Goal: Task Accomplishment & Management: Complete application form

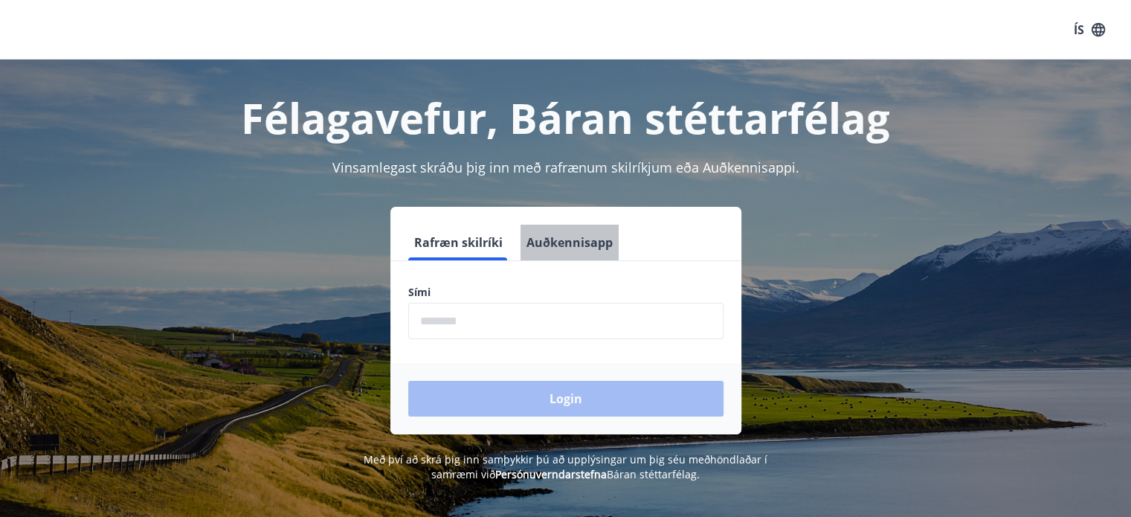
click at [580, 239] on button "Auðkennisapp" at bounding box center [569, 243] width 98 height 36
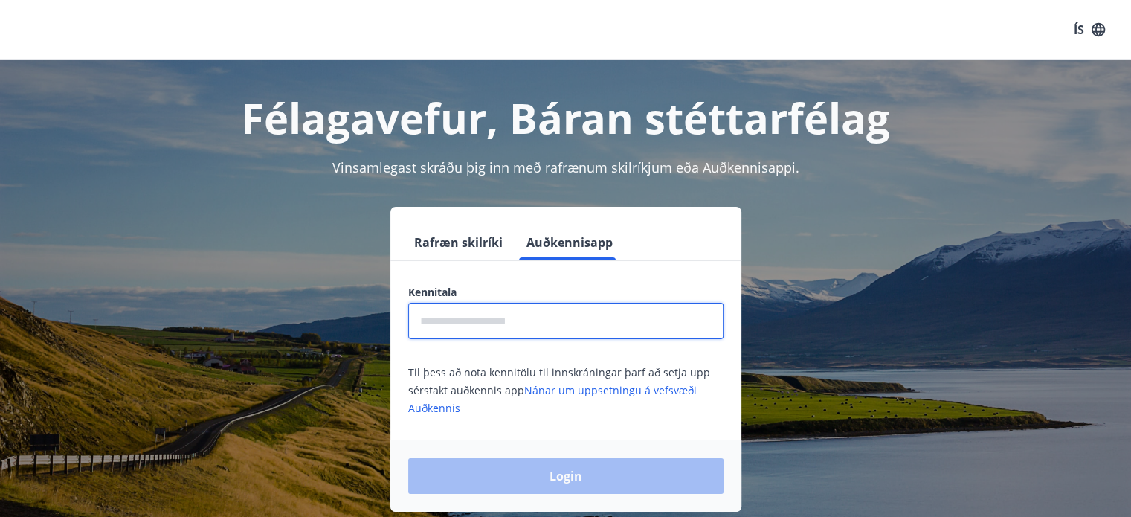
click at [537, 312] on input "text" at bounding box center [565, 321] width 315 height 36
type input "**********"
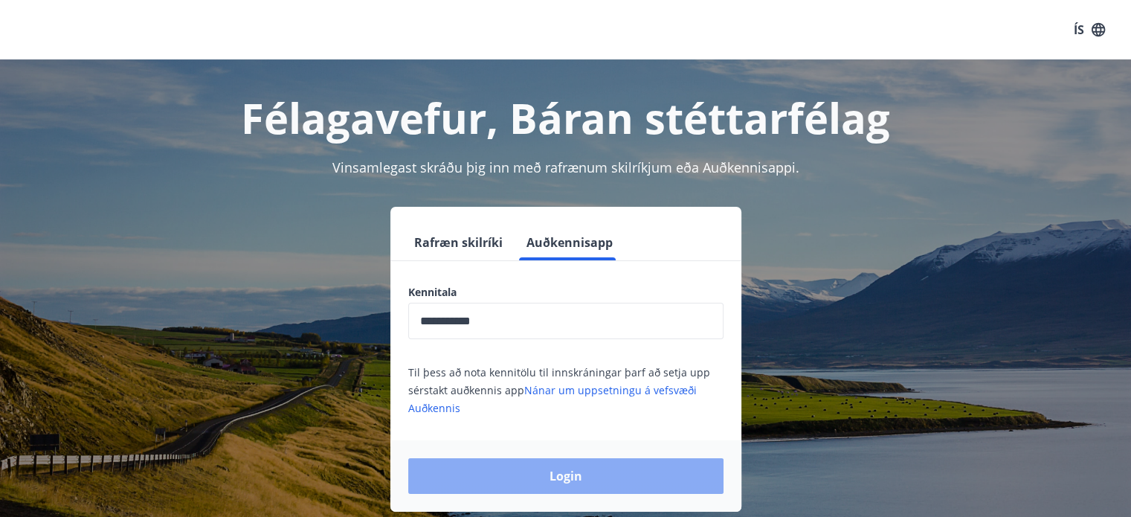
click at [611, 480] on button "Login" at bounding box center [565, 476] width 315 height 36
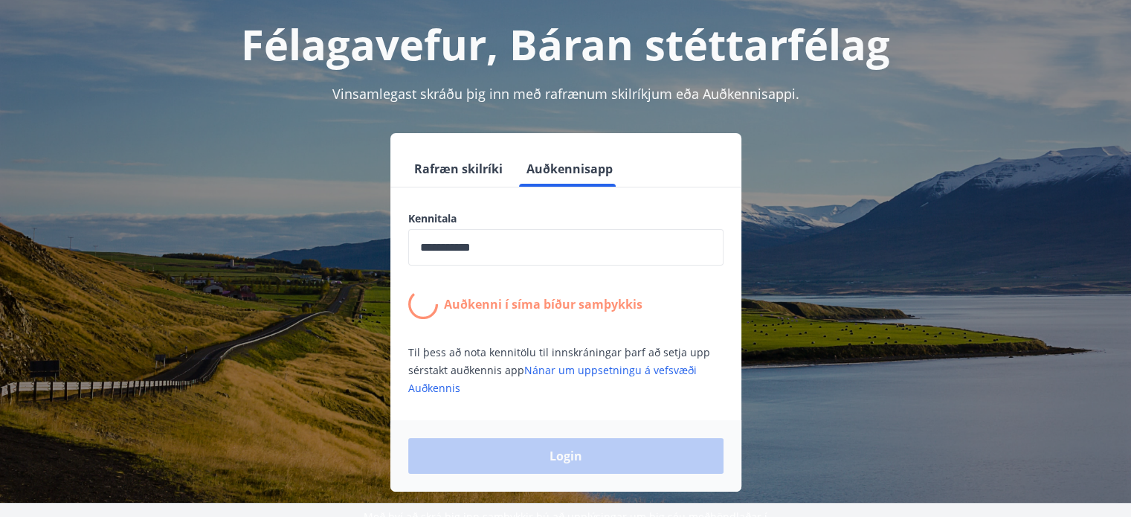
scroll to position [74, 0]
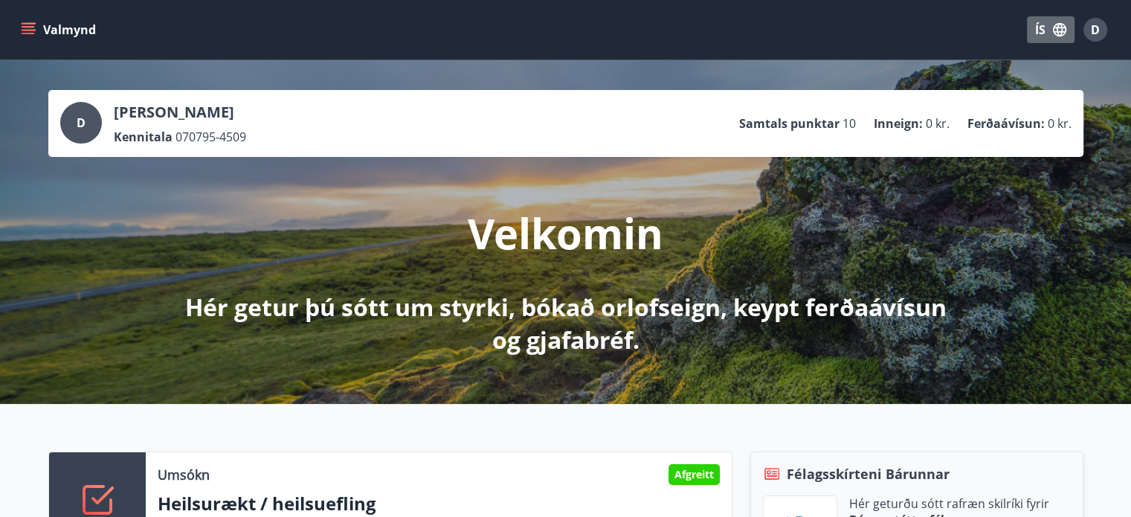
click at [1058, 31] on icon "button" at bounding box center [1059, 29] width 13 height 13
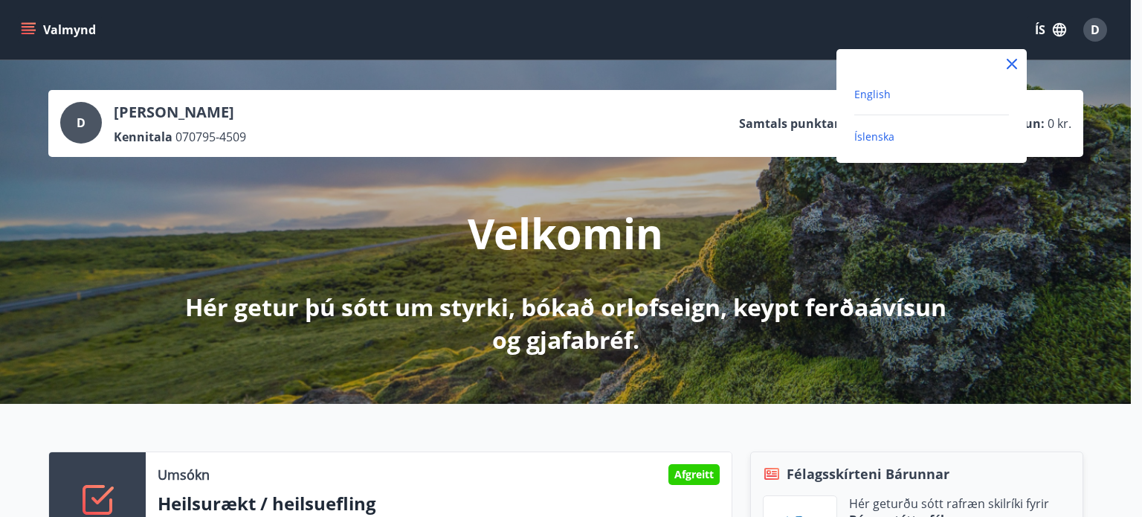
click at [874, 91] on span "English" at bounding box center [872, 94] width 36 height 14
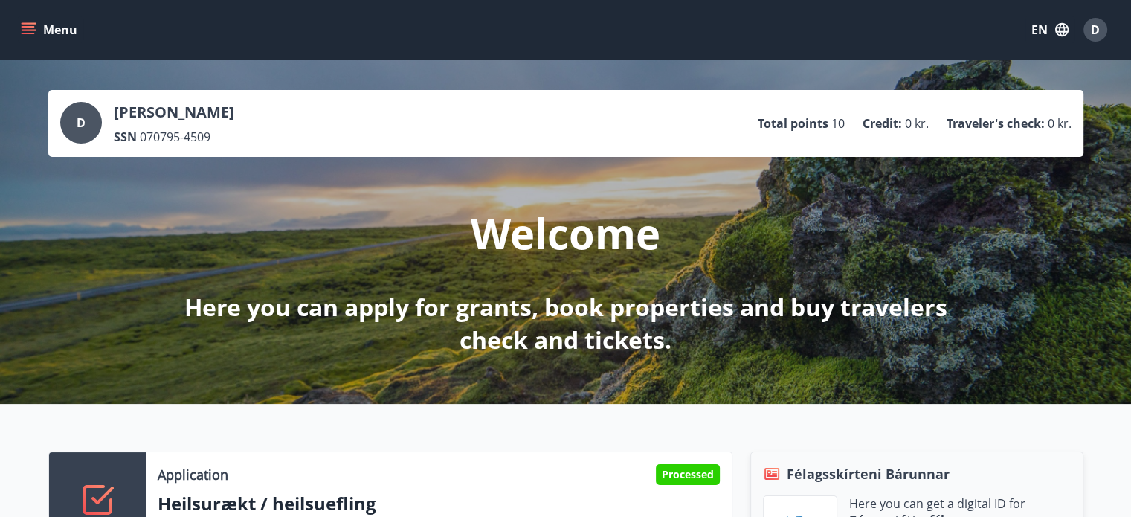
click at [30, 35] on icon "menu" at bounding box center [28, 29] width 15 height 15
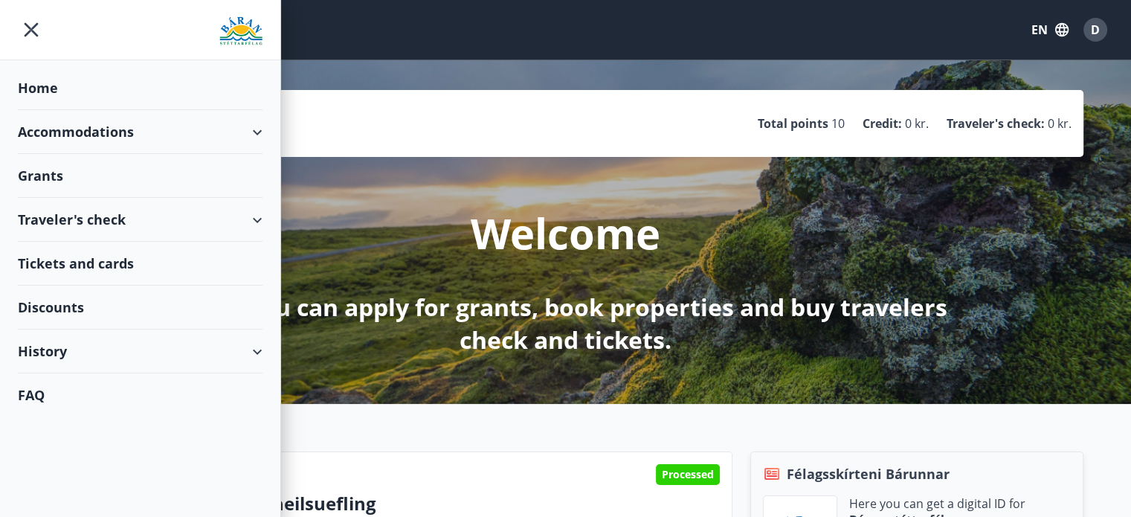
click at [62, 347] on div "History" at bounding box center [140, 351] width 245 height 44
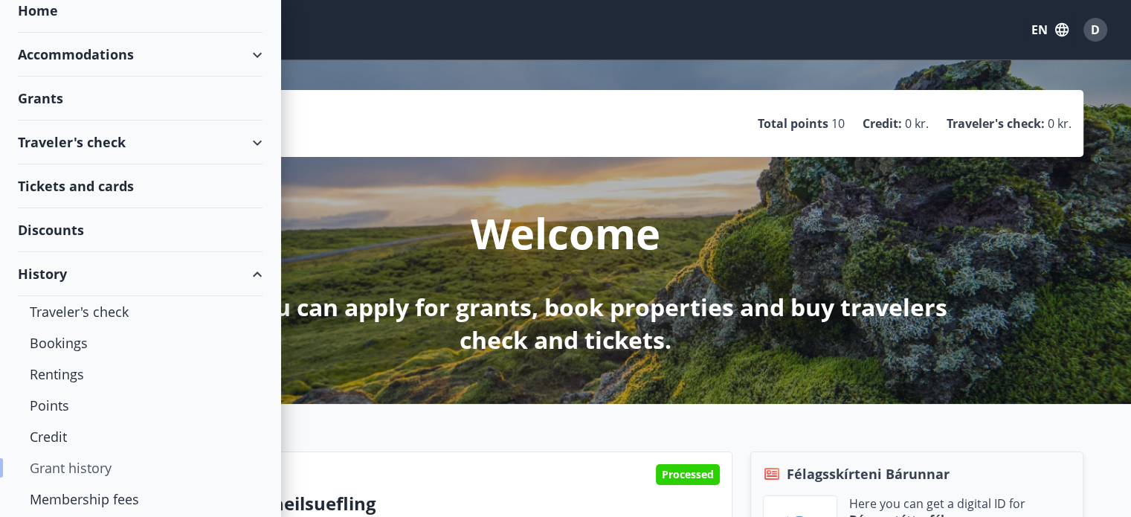
scroll to position [117, 0]
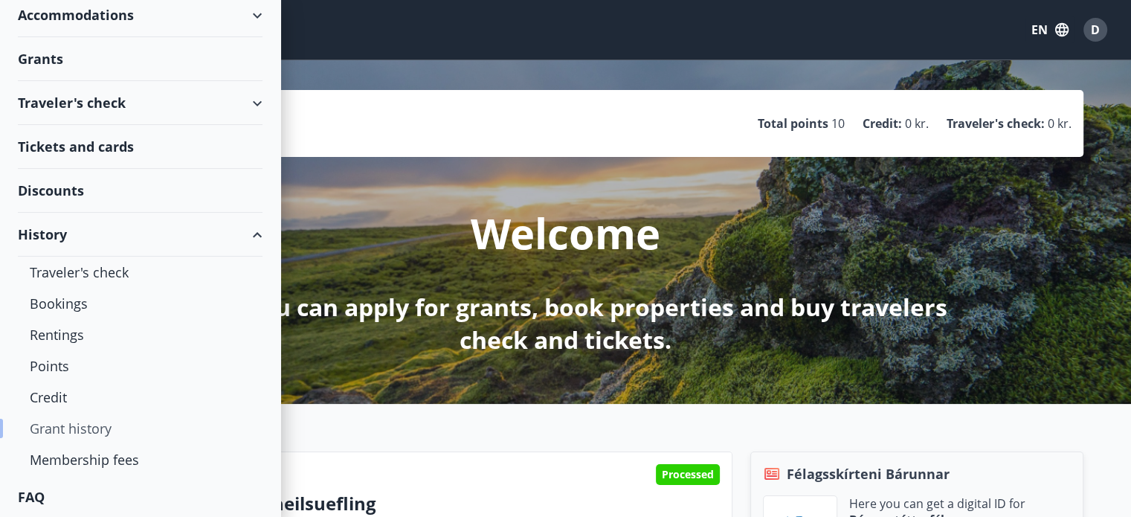
click at [99, 436] on div "Grant history" at bounding box center [140, 428] width 221 height 31
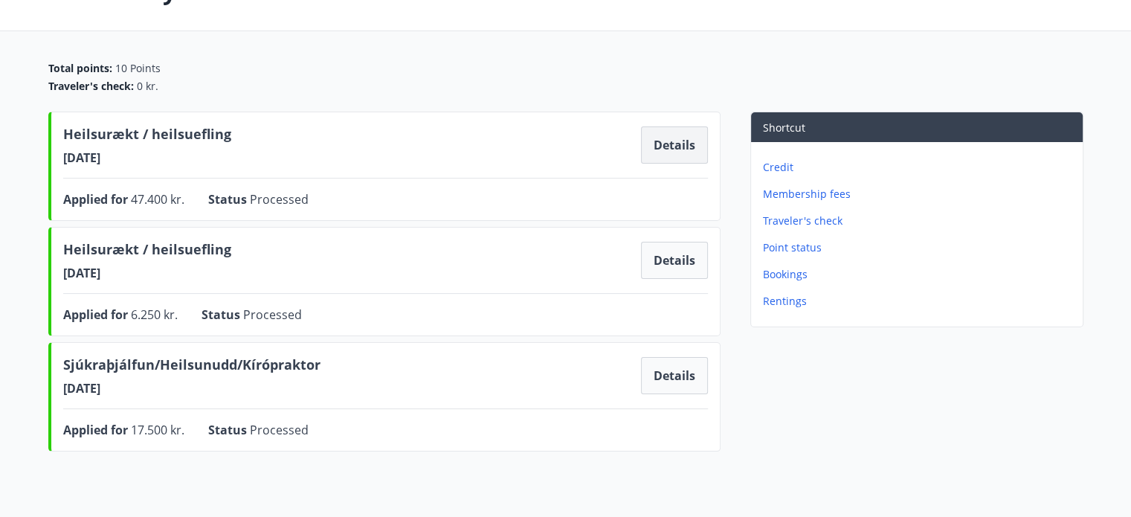
scroll to position [106, 0]
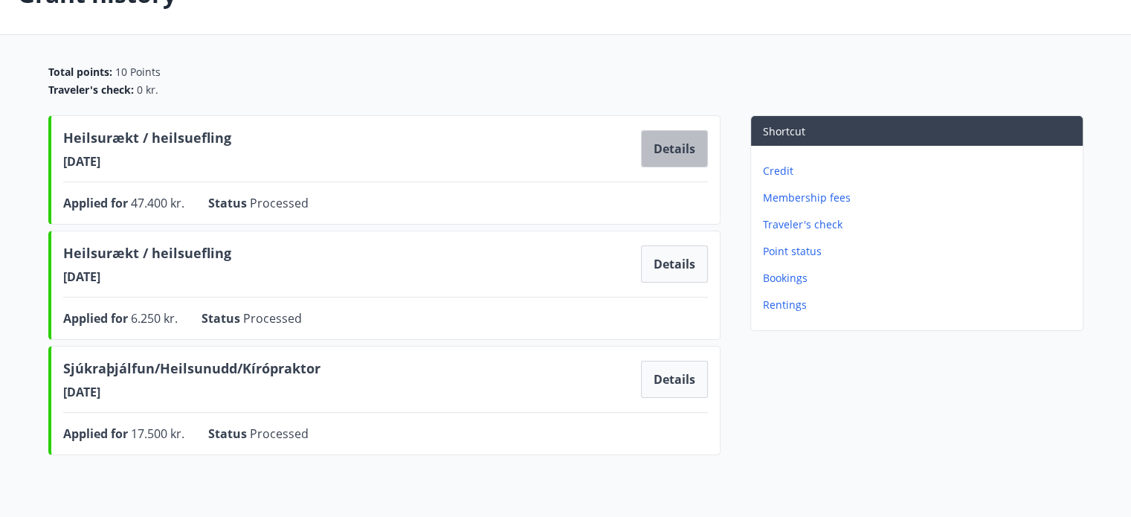
click at [678, 148] on button "Details" at bounding box center [674, 148] width 67 height 37
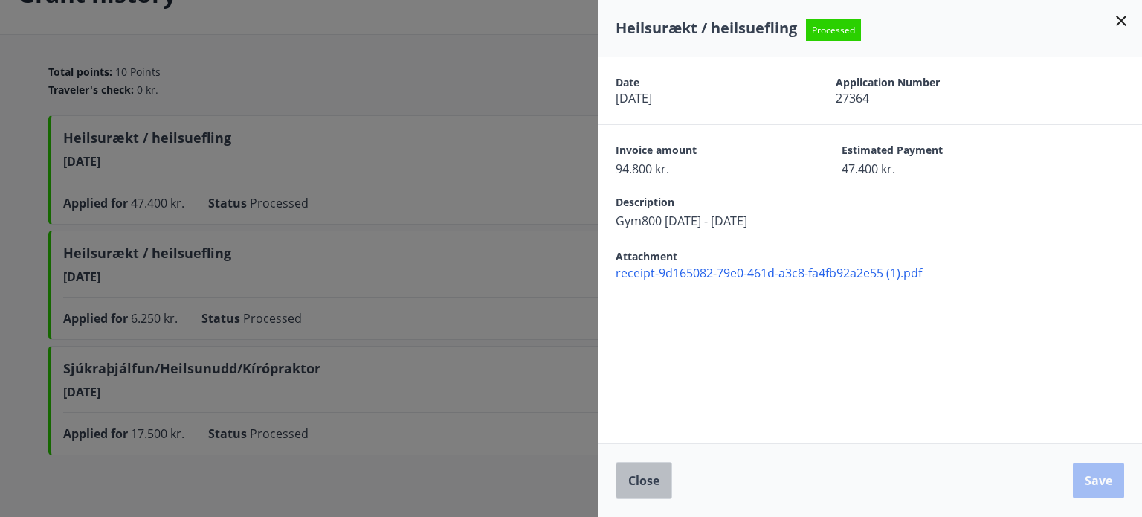
click at [651, 477] on span "Close" at bounding box center [643, 480] width 31 height 16
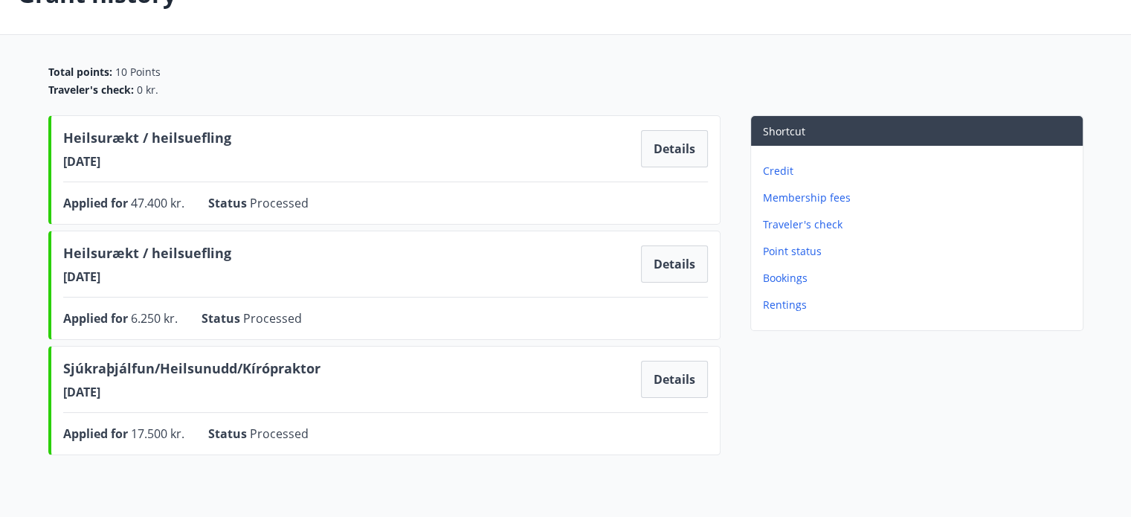
scroll to position [0, 0]
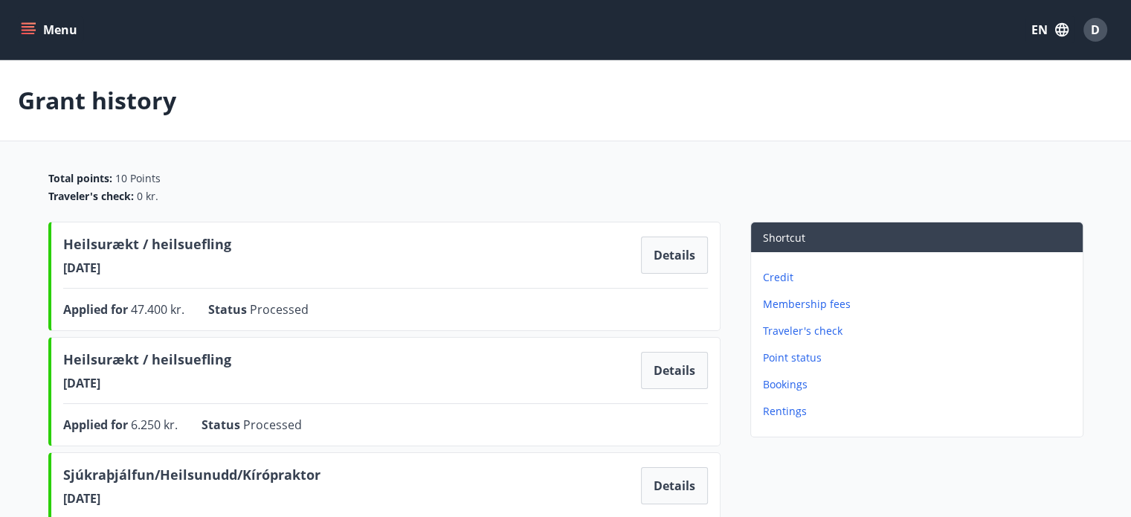
click at [1056, 23] on icon "button" at bounding box center [1062, 30] width 16 height 16
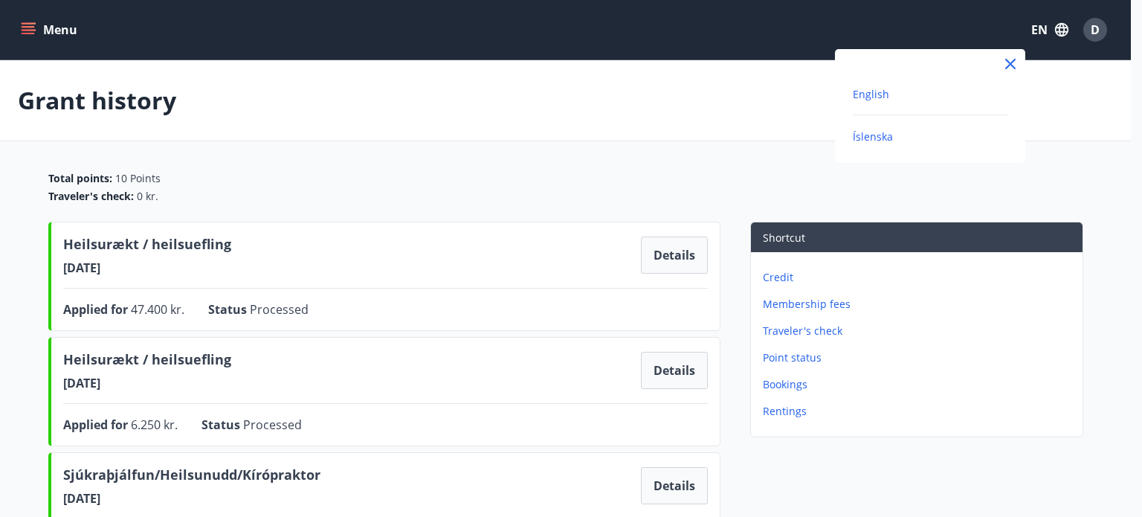
click at [866, 133] on span "Íslenska" at bounding box center [873, 136] width 40 height 14
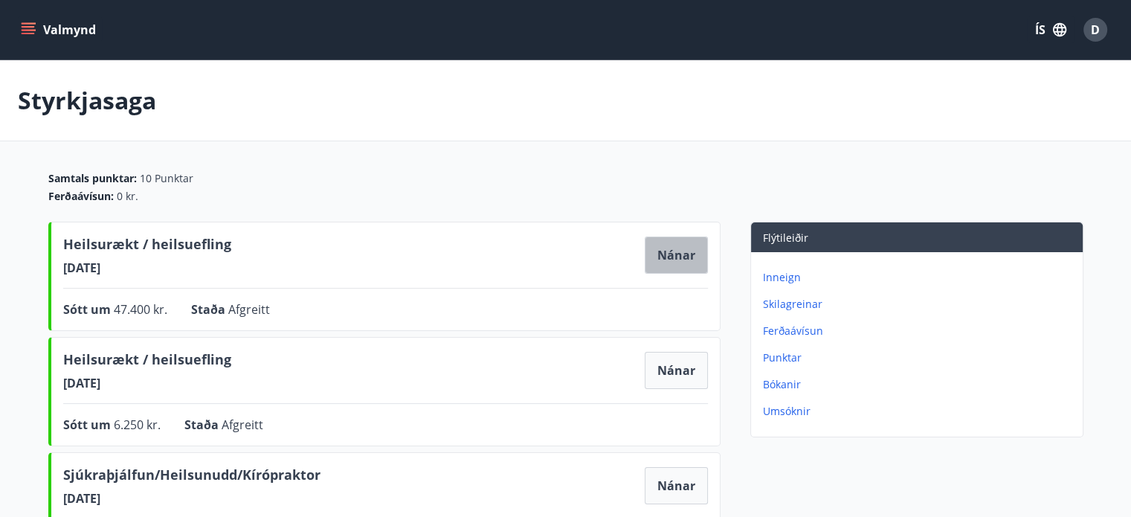
click at [662, 249] on button "Nánar" at bounding box center [676, 254] width 63 height 37
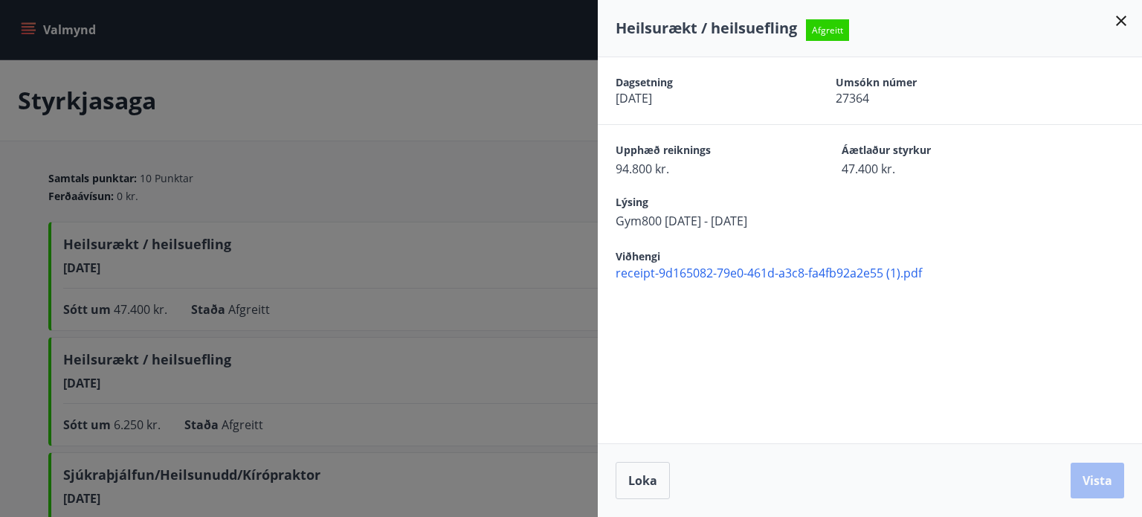
click at [738, 219] on span "Gym800 [DATE] - [DATE]" at bounding box center [703, 221] width 174 height 16
click at [631, 216] on span "Gym800 [DATE] - [DATE]" at bounding box center [703, 221] width 174 height 16
click at [1122, 20] on icon at bounding box center [1121, 21] width 10 height 10
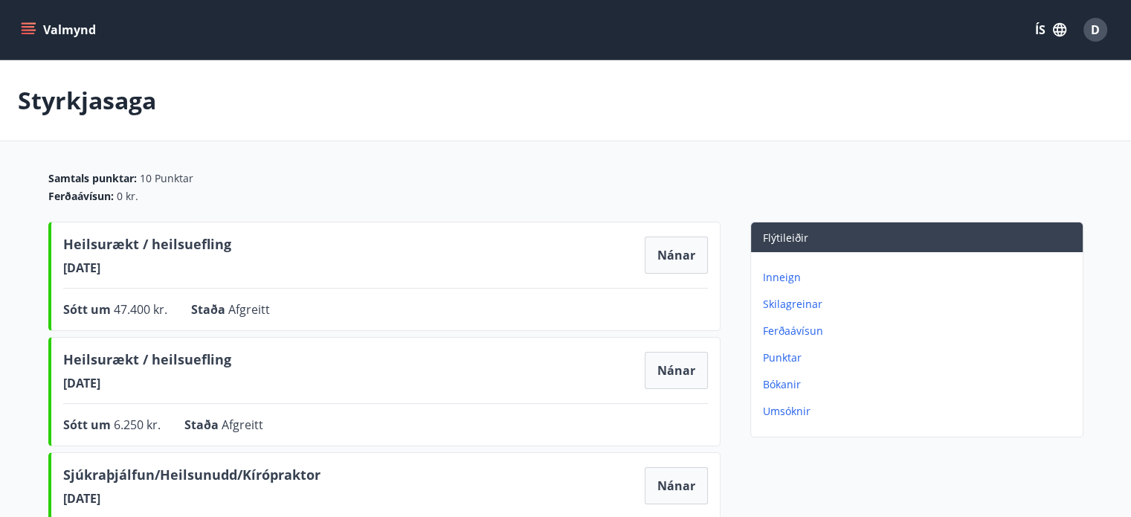
click at [36, 36] on button "Valmynd" at bounding box center [60, 29] width 84 height 27
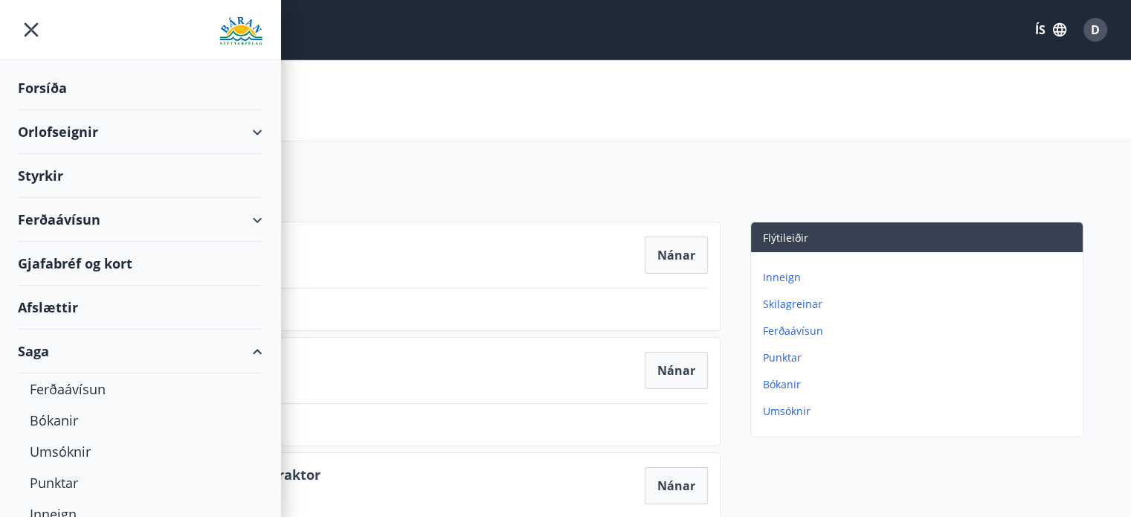
click at [74, 132] on div "Orlofseignir" at bounding box center [140, 132] width 245 height 44
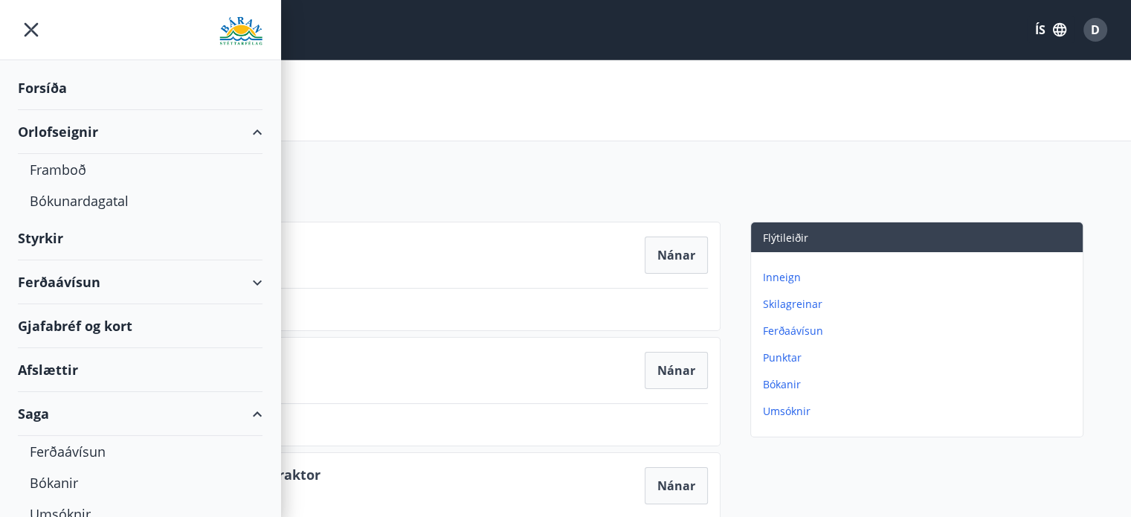
click at [74, 132] on div "Orlofseignir" at bounding box center [140, 132] width 245 height 44
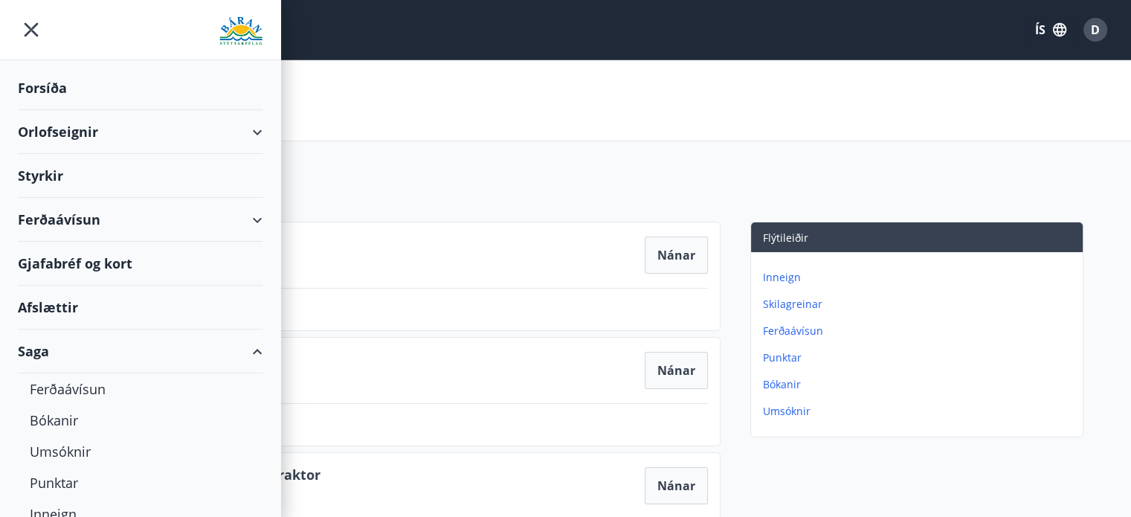
click at [1063, 34] on icon "button" at bounding box center [1059, 29] width 13 height 13
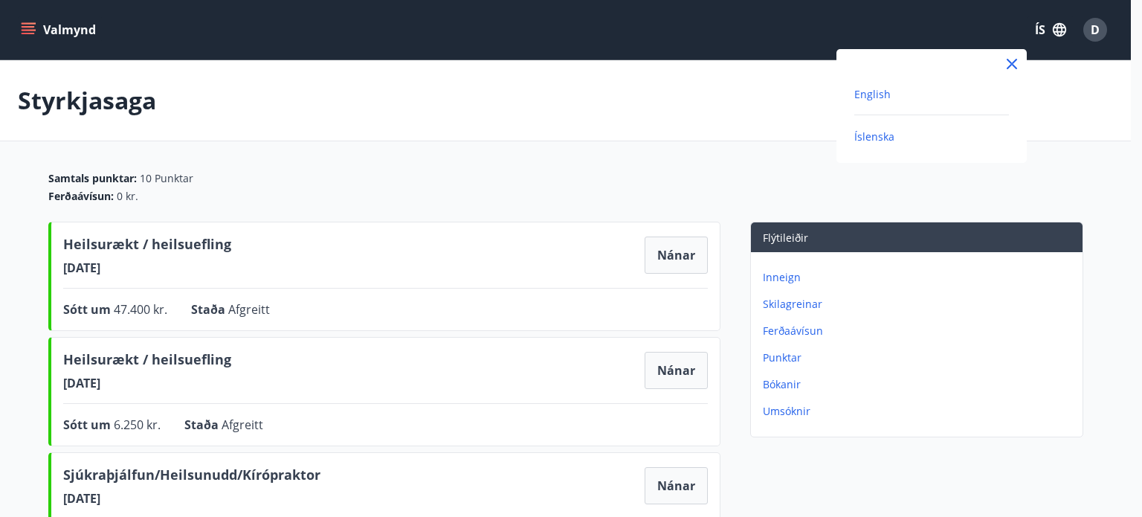
click at [874, 88] on span "English" at bounding box center [872, 94] width 36 height 14
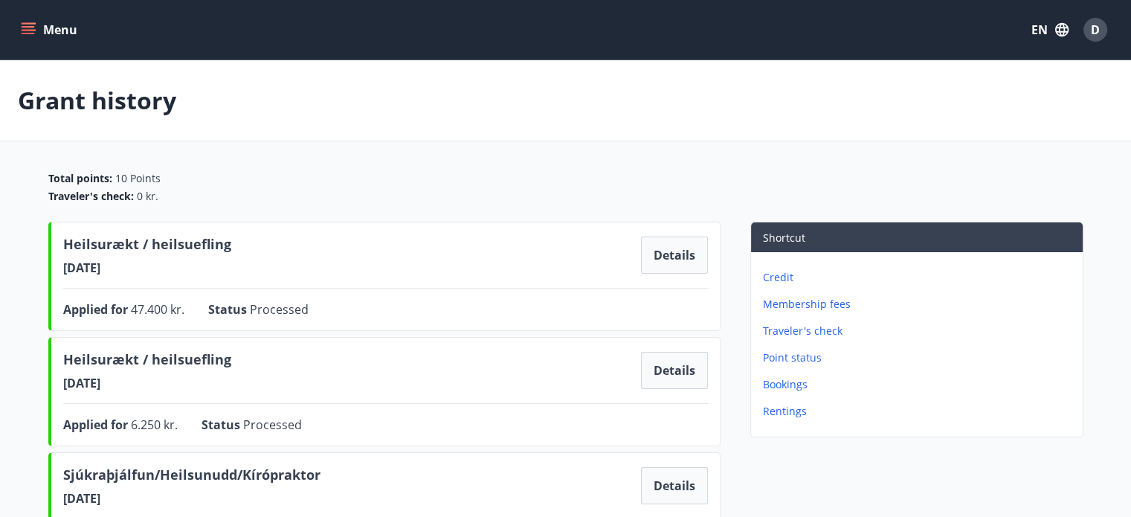
click at [51, 23] on button "Menu" at bounding box center [50, 29] width 65 height 27
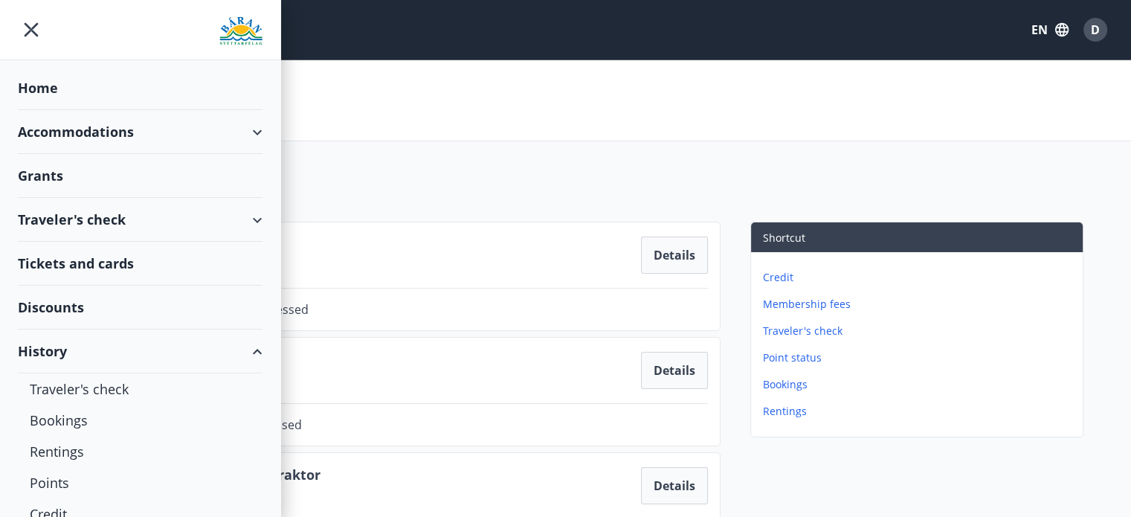
click at [71, 172] on div "Grants" at bounding box center [140, 176] width 245 height 44
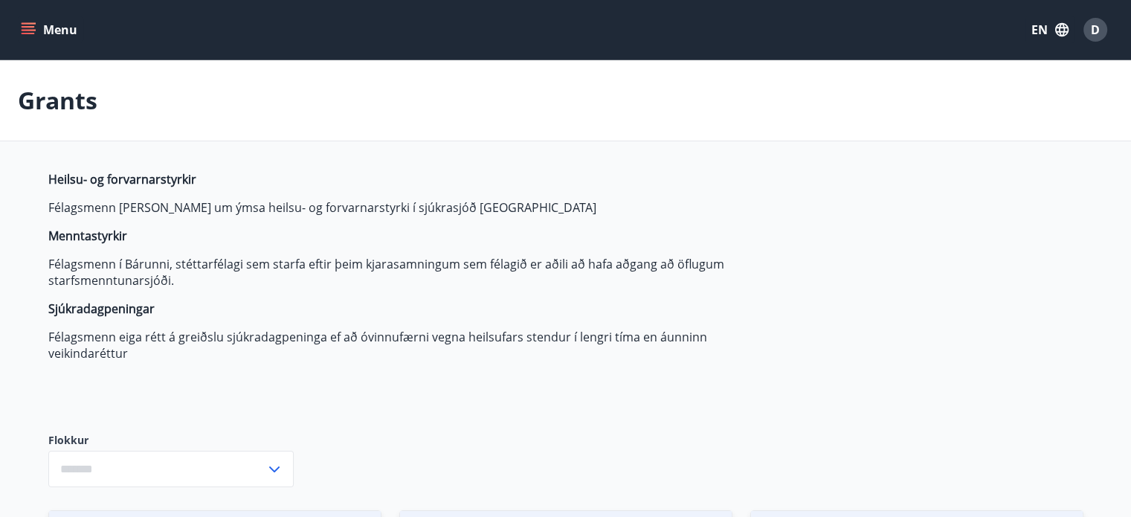
type input "***"
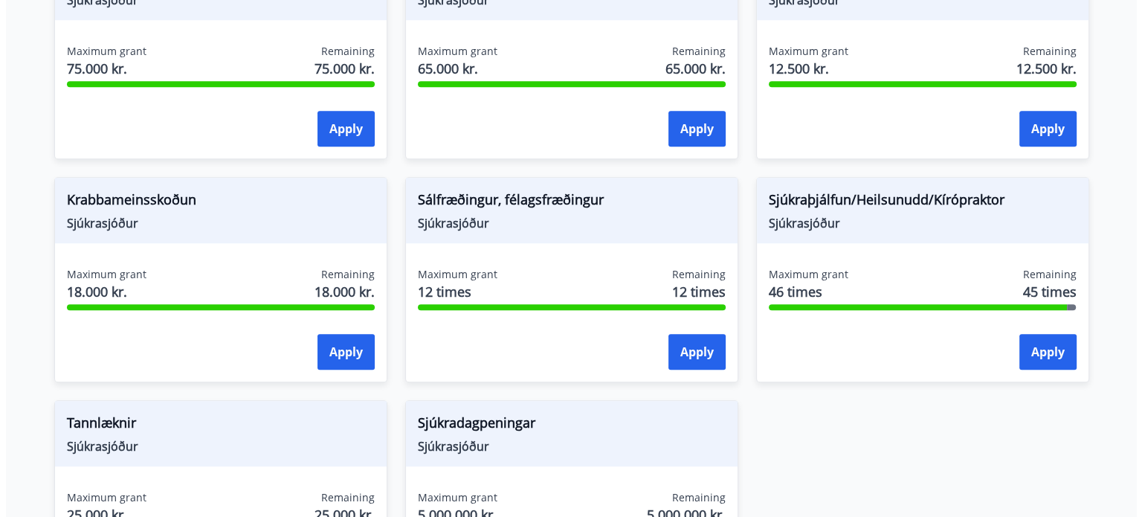
scroll to position [1004, 0]
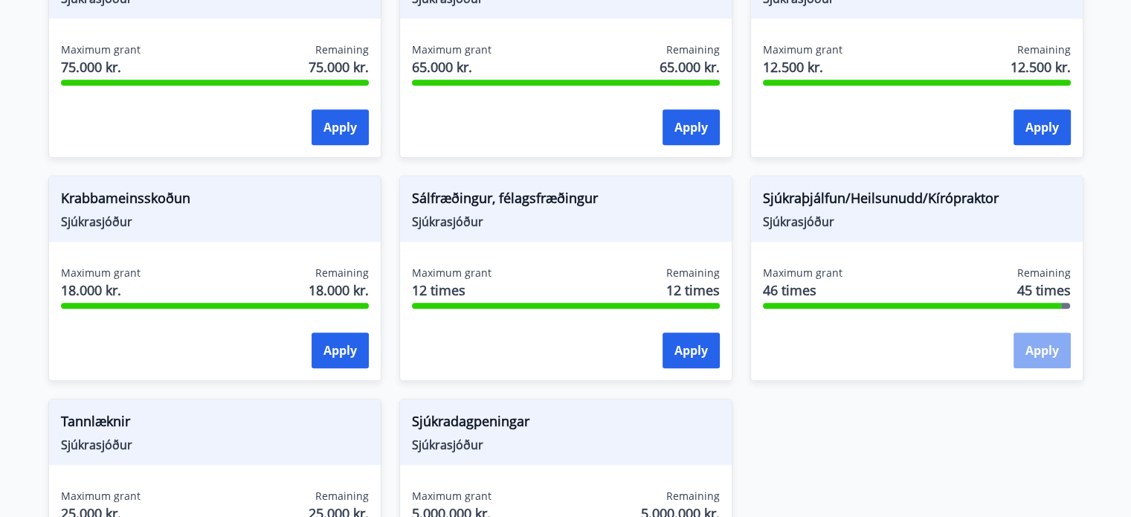
click at [1030, 349] on button "Apply" at bounding box center [1041, 350] width 57 height 36
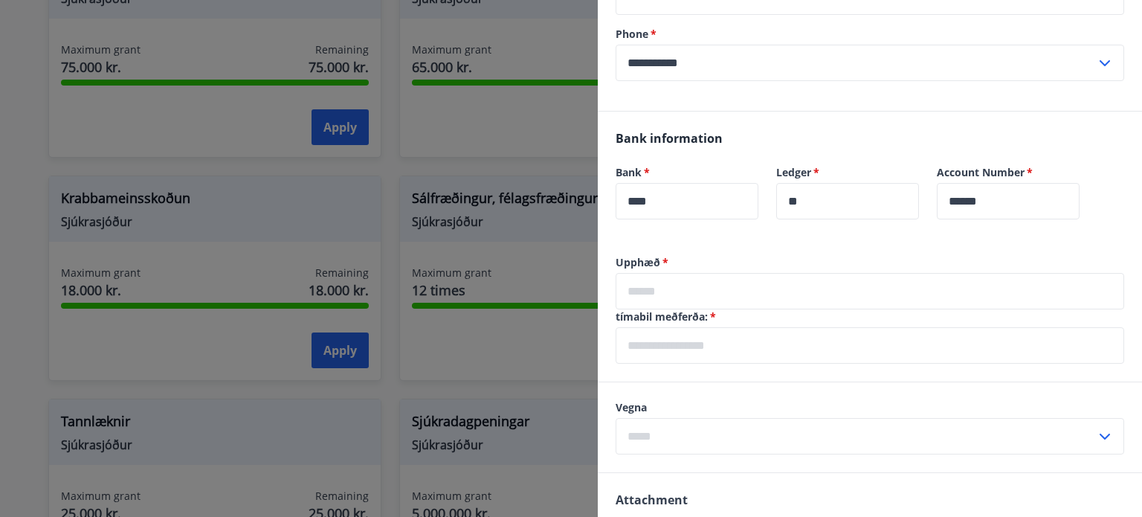
scroll to position [320, 0]
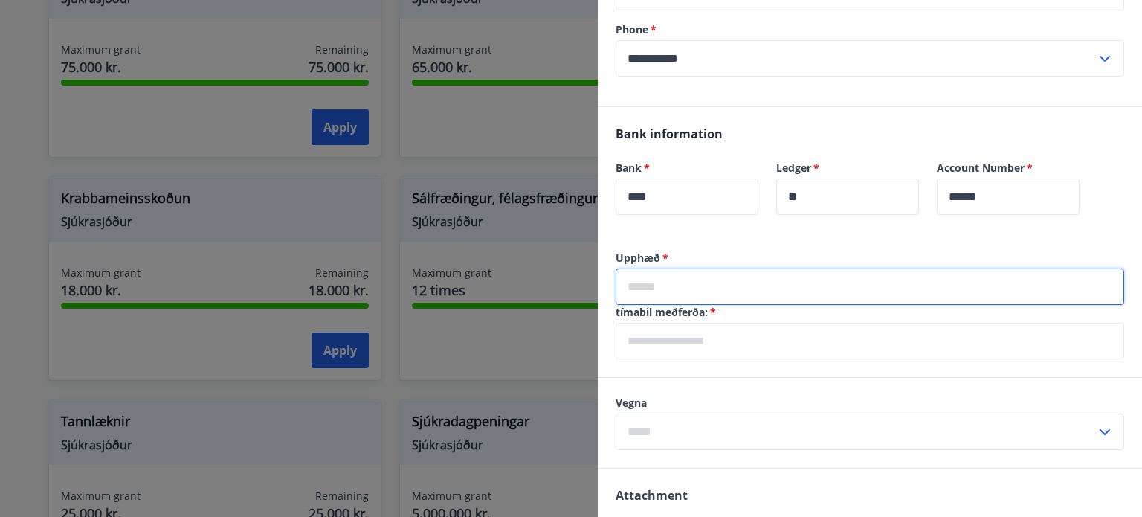
click at [722, 288] on input "text" at bounding box center [870, 286] width 509 height 36
type input "****"
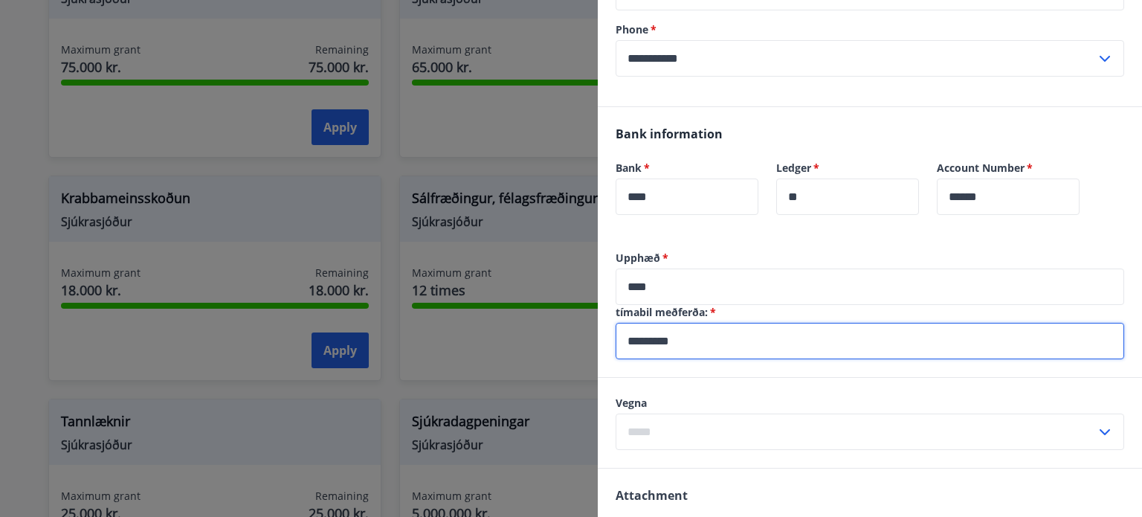
type input "*********"
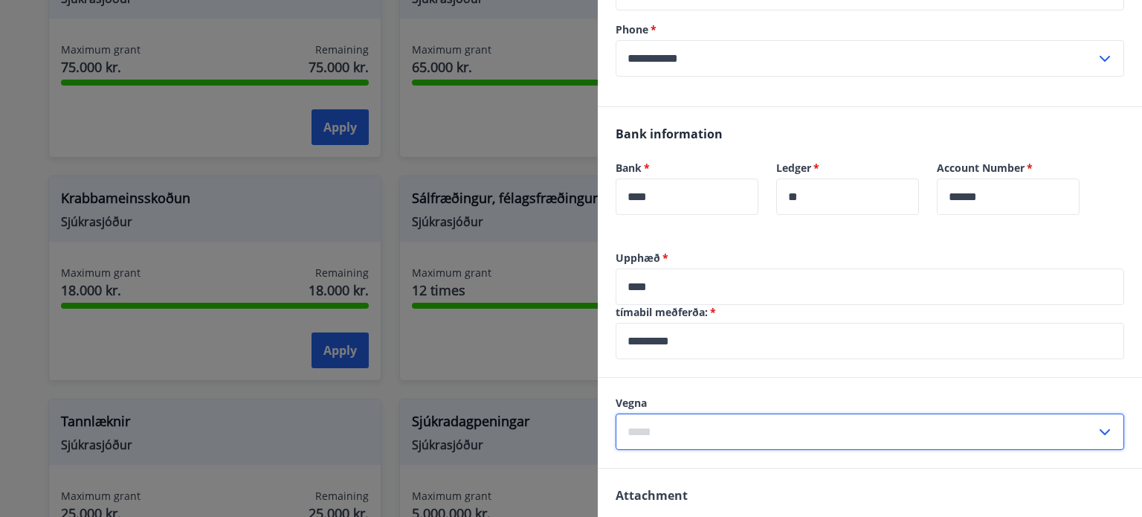
click at [1020, 422] on input "text" at bounding box center [856, 431] width 480 height 36
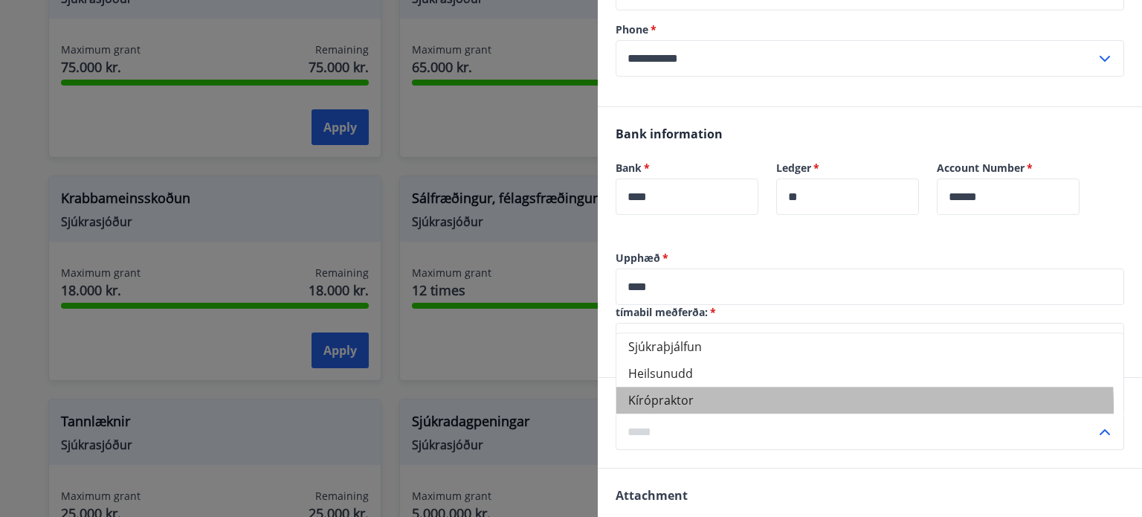
click at [739, 407] on li "Kírópraktor" at bounding box center [869, 400] width 507 height 27
type input "**********"
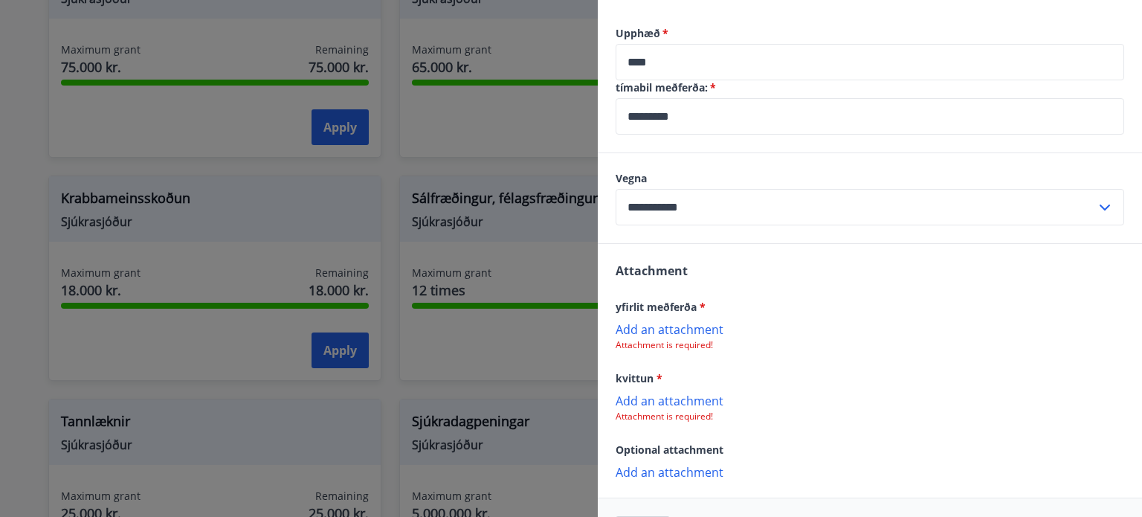
scroll to position [546, 0]
click at [700, 332] on p "Add an attachment" at bounding box center [870, 327] width 509 height 15
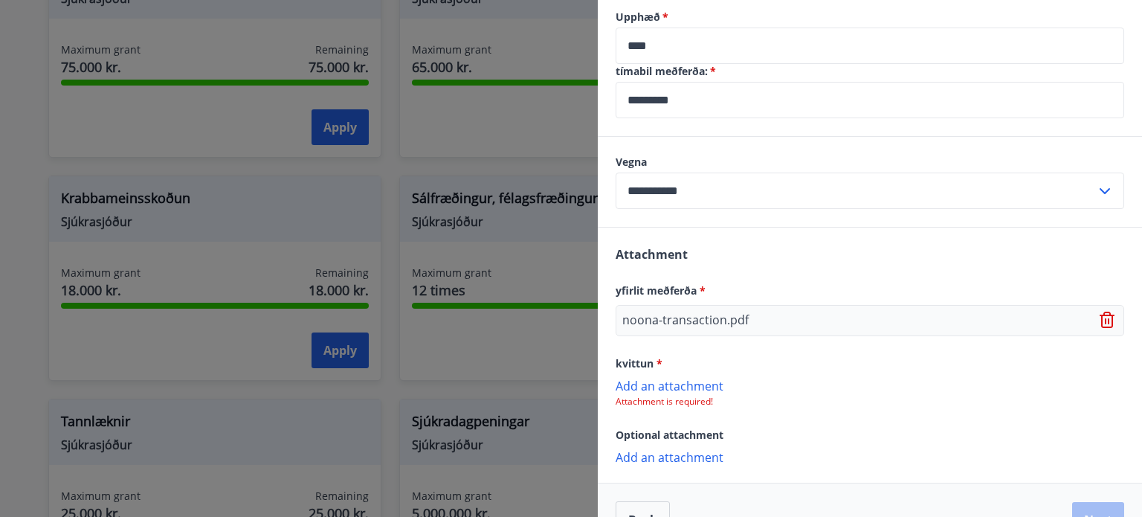
scroll to position [598, 0]
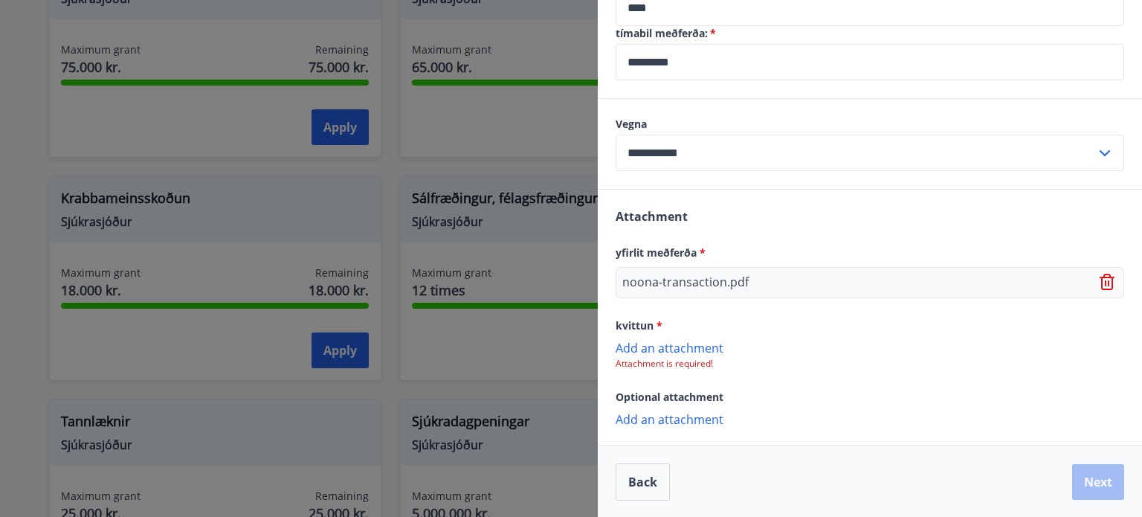
click at [700, 350] on p "Add an attachment" at bounding box center [870, 347] width 509 height 15
click at [1088, 484] on button "Next" at bounding box center [1098, 483] width 52 height 36
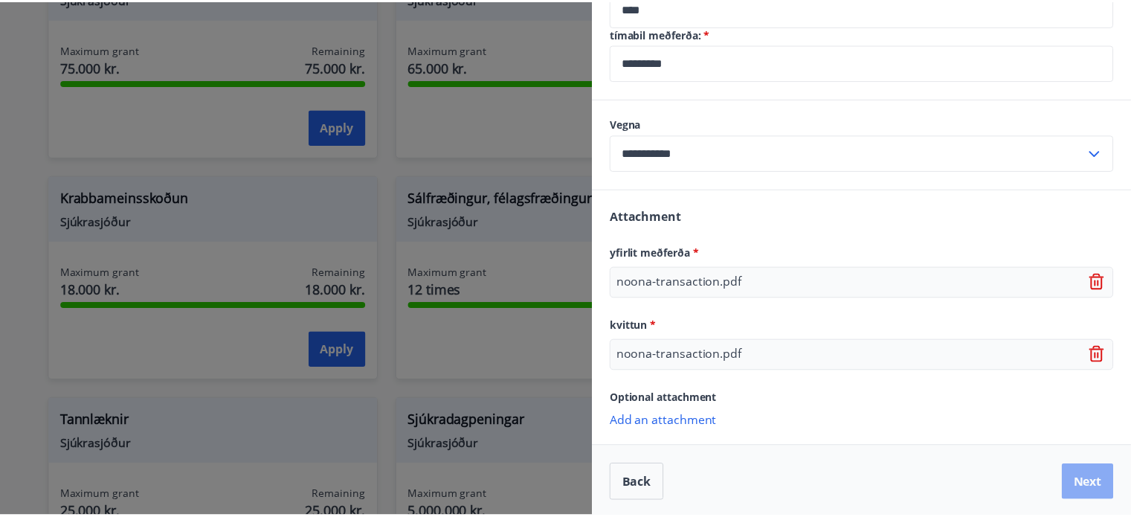
scroll to position [0, 0]
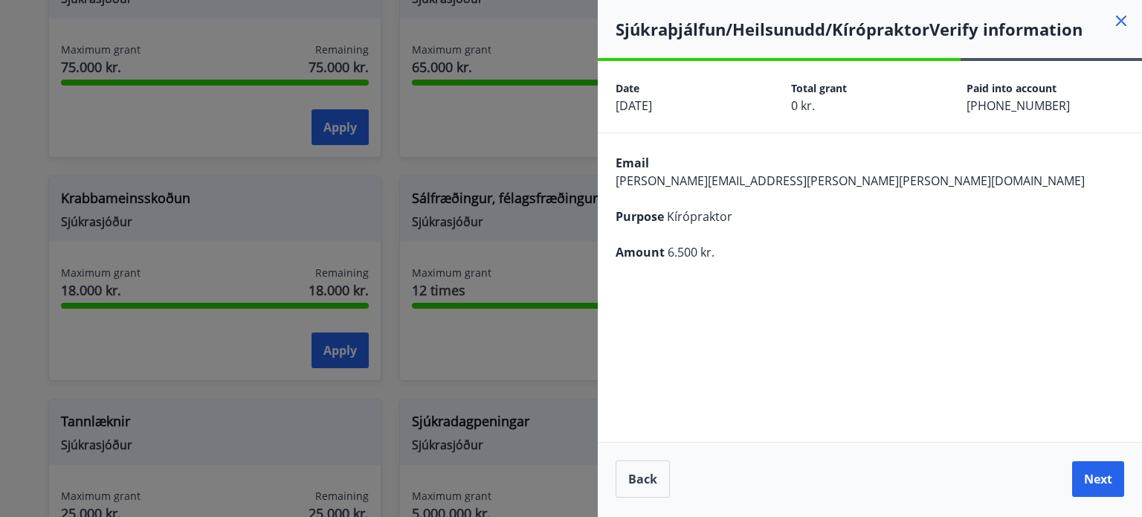
click at [1088, 484] on button "Next" at bounding box center [1098, 479] width 52 height 36
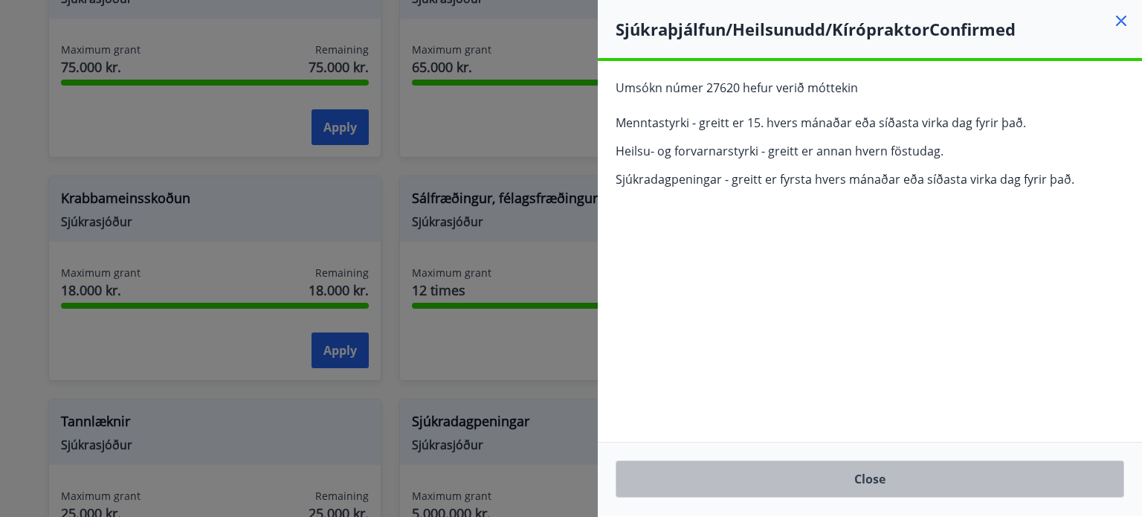
click at [918, 482] on button "Close" at bounding box center [870, 478] width 509 height 37
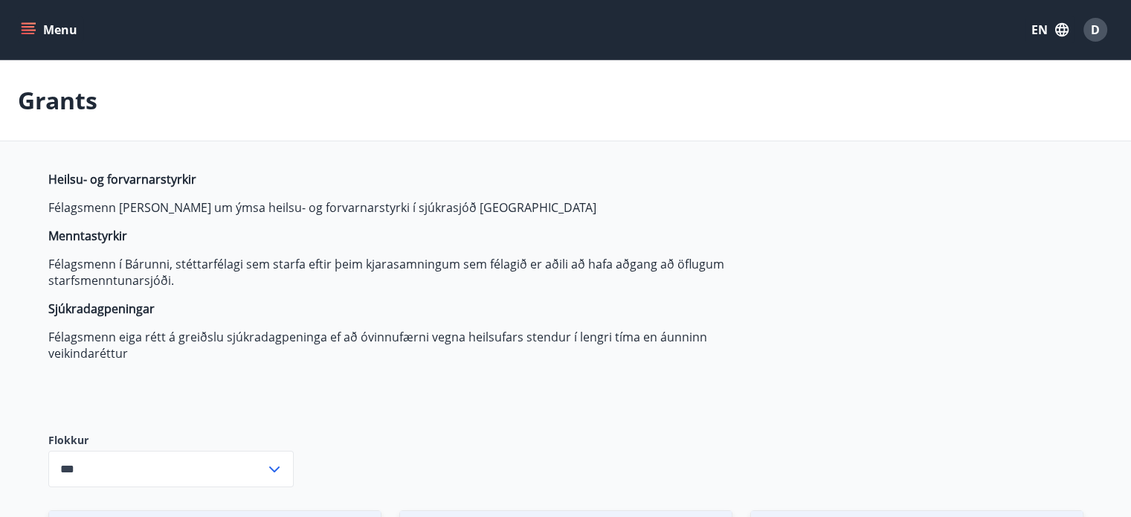
click at [42, 28] on button "Menu" at bounding box center [50, 29] width 65 height 27
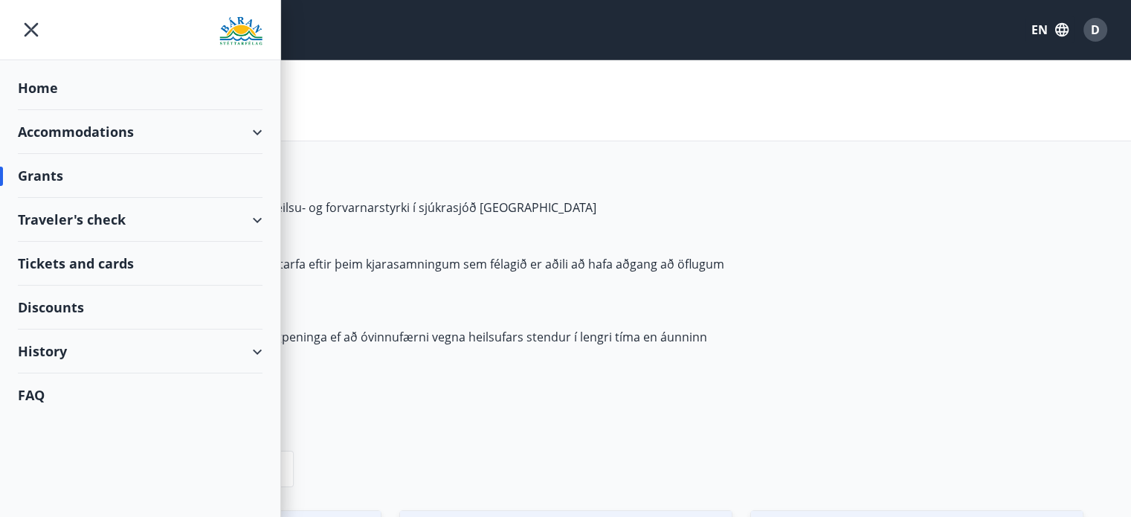
click at [51, 351] on div "History" at bounding box center [140, 351] width 245 height 44
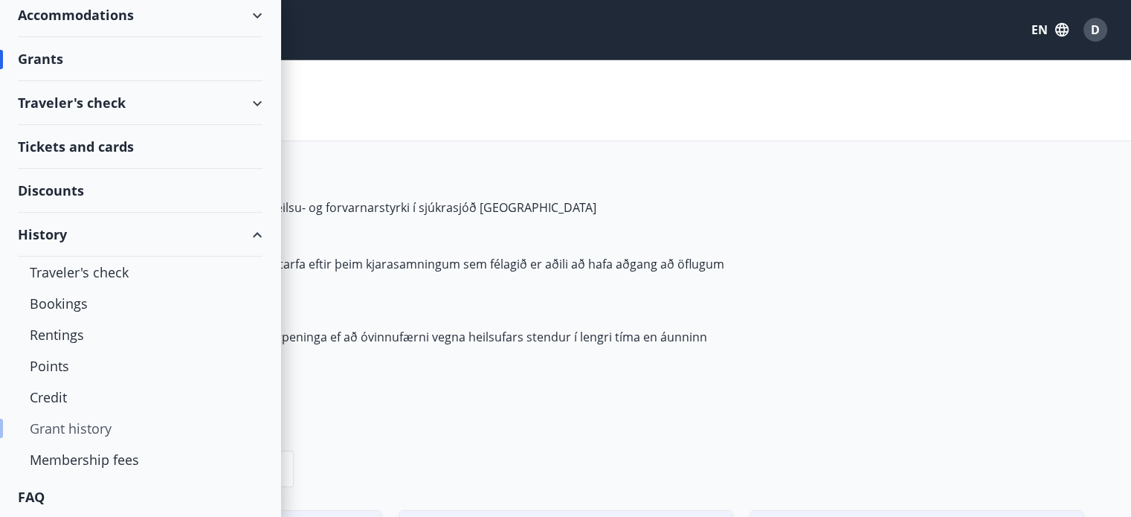
click at [59, 427] on div "Grant history" at bounding box center [140, 428] width 221 height 31
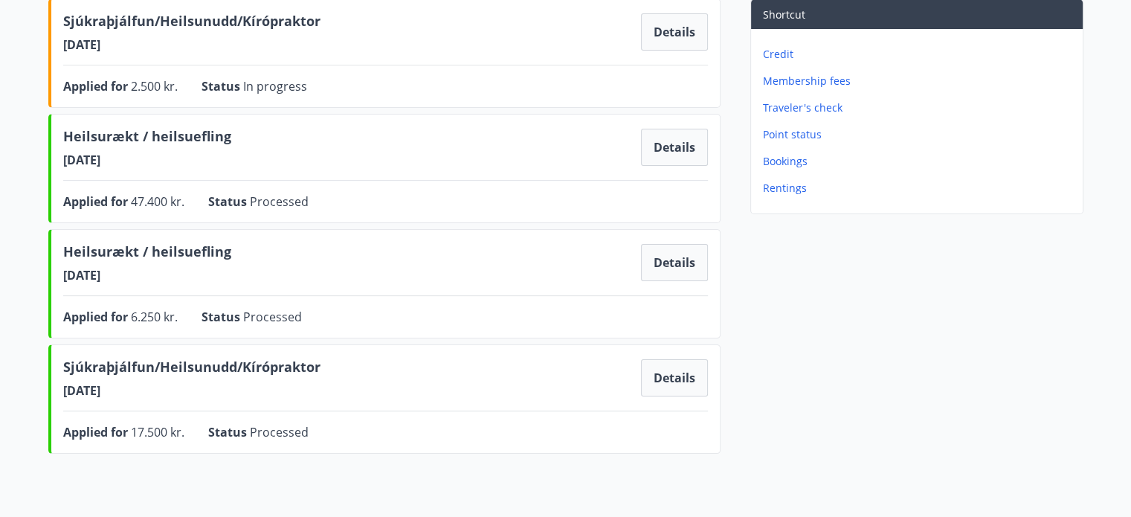
scroll to position [223, 0]
click at [143, 203] on span "47.400 kr." at bounding box center [158, 201] width 54 height 16
click at [178, 206] on span "47.400 kr." at bounding box center [158, 201] width 54 height 16
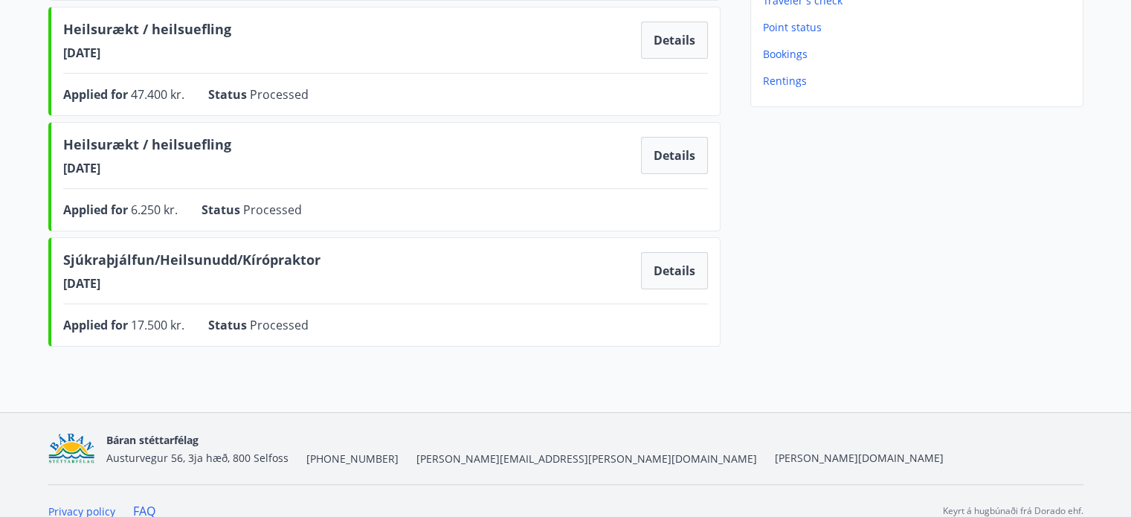
scroll to position [330, 0]
click at [671, 272] on button "Details" at bounding box center [674, 270] width 67 height 37
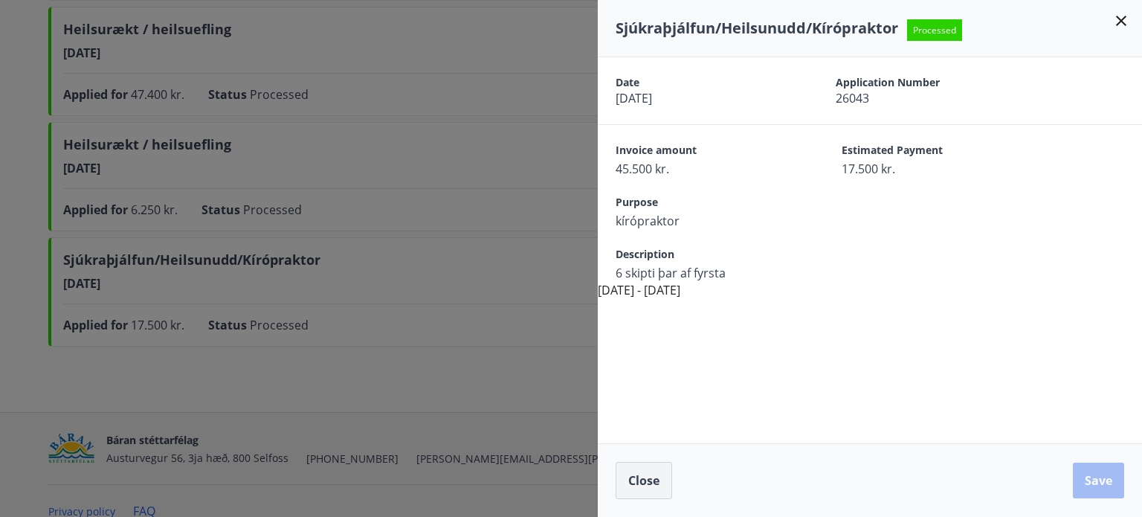
click at [635, 483] on span "Close" at bounding box center [643, 480] width 31 height 16
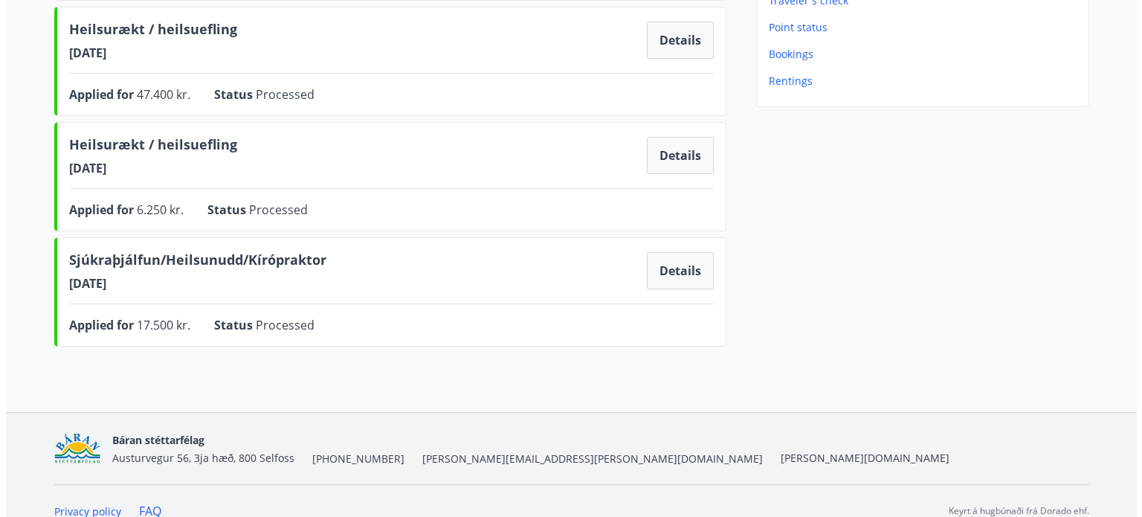
scroll to position [0, 0]
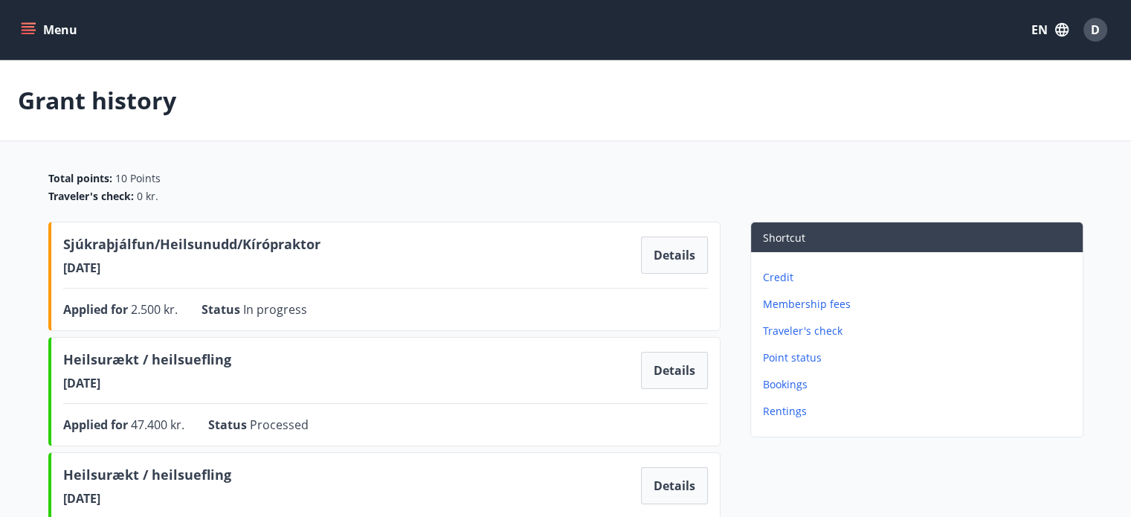
click at [1100, 32] on div "D" at bounding box center [1095, 30] width 24 height 24
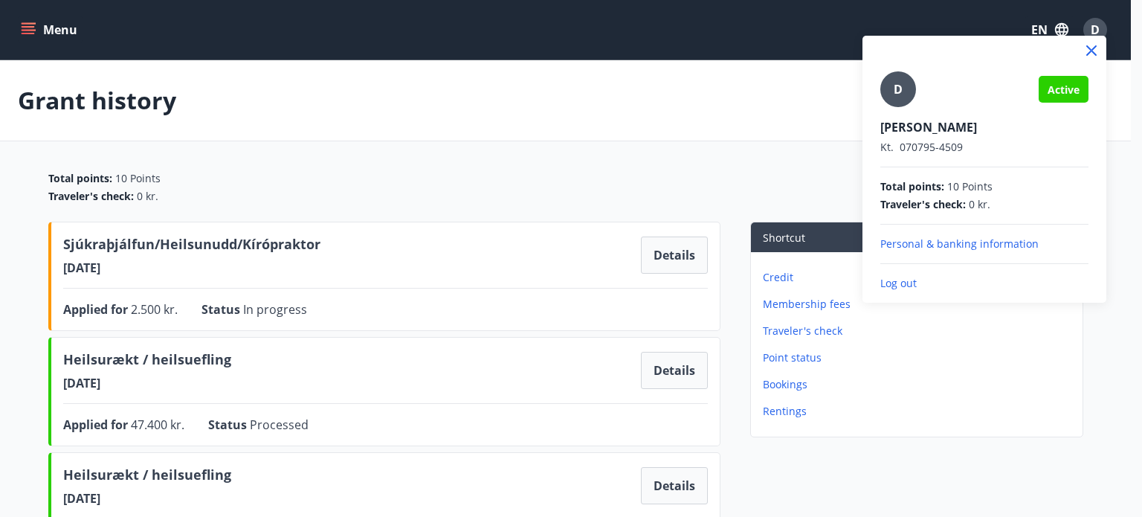
click at [912, 283] on p "Log out" at bounding box center [984, 283] width 208 height 15
